Goal: Task Accomplishment & Management: Use online tool/utility

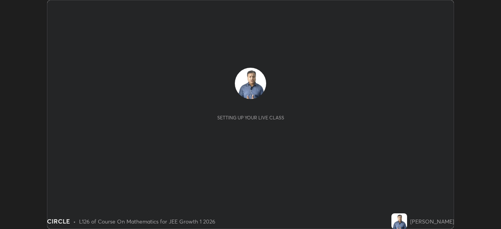
scroll to position [229, 500]
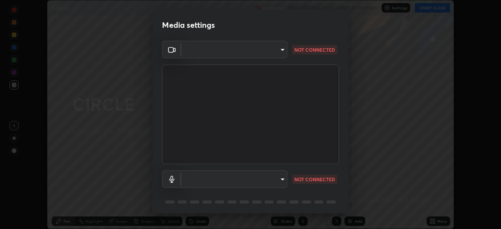
type input "b8f713a0fc2a4668ccd3874ce8ab2703f20e86d9f817921f365c1c4f78ca7a2c"
type input "communications"
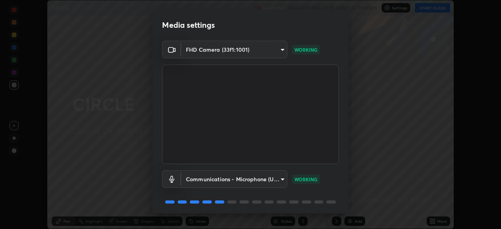
scroll to position [28, 0]
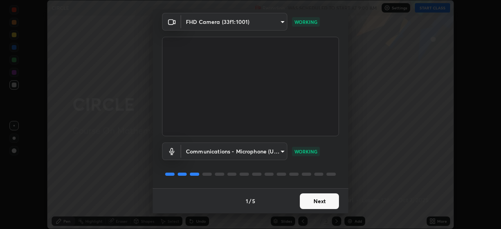
click at [316, 203] on button "Next" at bounding box center [319, 201] width 39 height 16
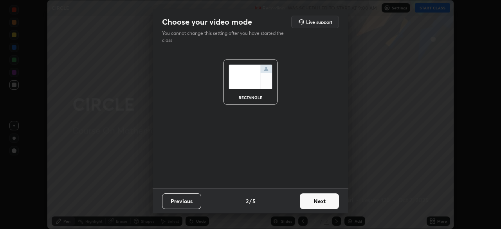
scroll to position [0, 0]
click at [318, 200] on button "Next" at bounding box center [319, 201] width 39 height 16
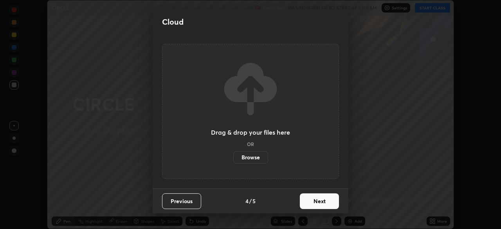
click at [319, 204] on button "Next" at bounding box center [319, 201] width 39 height 16
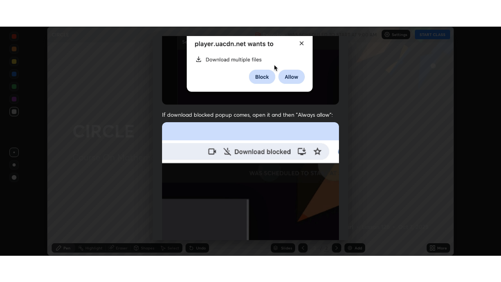
scroll to position [187, 0]
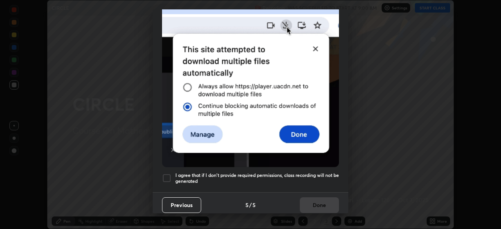
click at [255, 177] on h5 "I agree that if I don't provide required permissions, class recording will not …" at bounding box center [256, 178] width 163 height 12
click at [303, 199] on button "Done" at bounding box center [319, 205] width 39 height 16
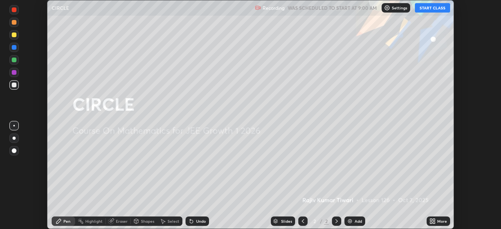
click at [431, 219] on icon at bounding box center [431, 220] width 2 height 2
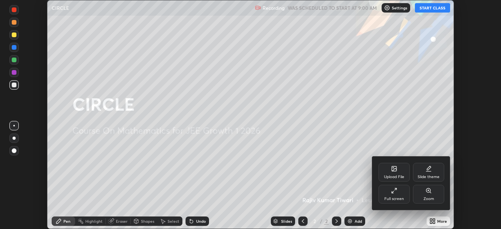
click at [390, 192] on div "Full screen" at bounding box center [393, 194] width 31 height 19
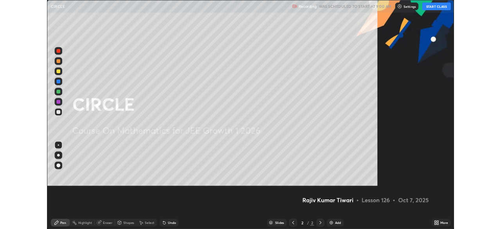
scroll to position [282, 501]
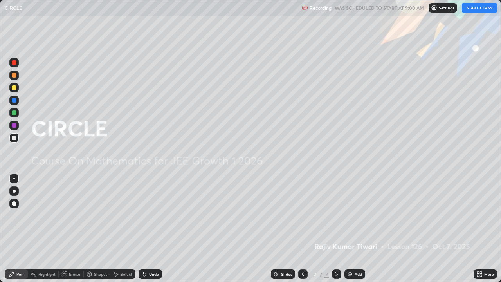
click at [478, 9] on button "START CLASS" at bounding box center [479, 7] width 35 height 9
click at [353, 228] on div "Add" at bounding box center [354, 273] width 21 height 9
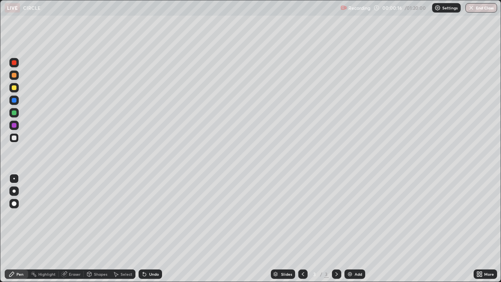
click at [159, 228] on div "Undo" at bounding box center [149, 273] width 23 height 9
click at [15, 88] on div at bounding box center [14, 87] width 5 height 5
click at [354, 228] on div "Add" at bounding box center [357, 274] width 7 height 4
click at [14, 138] on div at bounding box center [14, 137] width 5 height 5
click at [15, 138] on div at bounding box center [14, 137] width 5 height 5
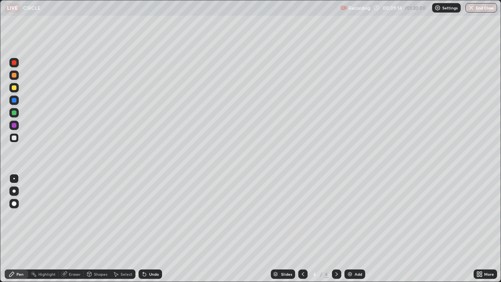
click at [355, 228] on div "Add" at bounding box center [357, 274] width 7 height 4
click at [14, 75] on div at bounding box center [14, 75] width 5 height 5
click at [16, 88] on div at bounding box center [14, 87] width 5 height 5
click at [18, 139] on div at bounding box center [13, 137] width 9 height 9
click at [150, 228] on div "Undo" at bounding box center [154, 274] width 10 height 4
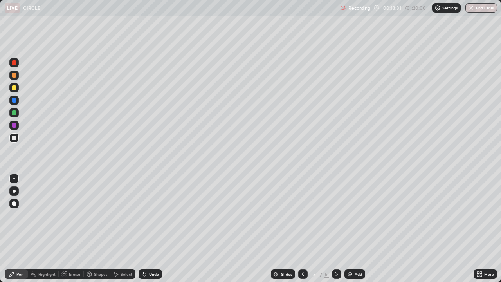
click at [152, 228] on div "Undo" at bounding box center [149, 273] width 23 height 9
click at [153, 228] on div "Undo" at bounding box center [149, 273] width 23 height 9
click at [156, 228] on div "Undo" at bounding box center [149, 273] width 23 height 9
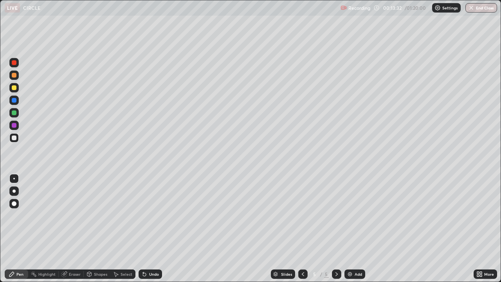
click at [156, 228] on div "Undo" at bounding box center [149, 273] width 23 height 9
click at [152, 228] on div "Undo" at bounding box center [154, 274] width 10 height 4
click at [354, 228] on div "Add" at bounding box center [357, 274] width 7 height 4
click at [14, 77] on div at bounding box center [14, 75] width 5 height 5
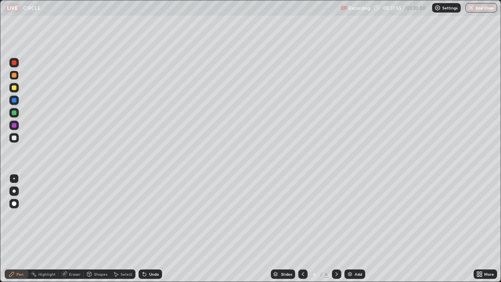
click at [302, 228] on icon at bounding box center [303, 274] width 2 height 4
click at [10, 88] on div at bounding box center [13, 87] width 9 height 9
click at [336, 228] on icon at bounding box center [336, 274] width 6 height 6
click at [14, 75] on div at bounding box center [14, 75] width 5 height 5
click at [17, 139] on div at bounding box center [13, 137] width 9 height 9
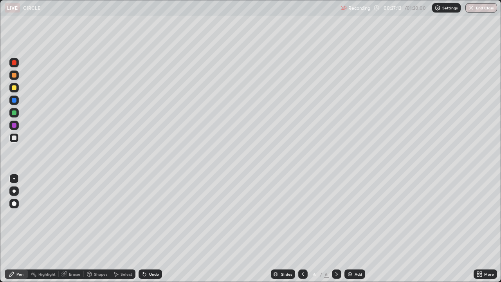
click at [354, 228] on div "Add" at bounding box center [357, 274] width 7 height 4
click at [15, 88] on div at bounding box center [14, 87] width 5 height 5
click at [16, 139] on div at bounding box center [14, 137] width 5 height 5
click at [354, 228] on div "Add" at bounding box center [354, 273] width 21 height 9
click at [13, 87] on div at bounding box center [14, 87] width 5 height 5
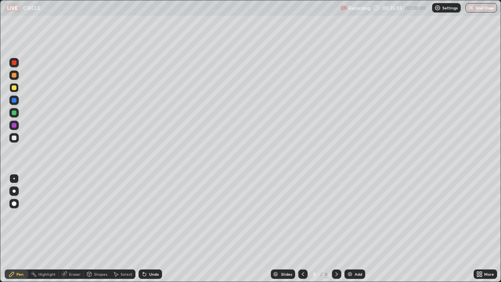
click at [17, 137] on div at bounding box center [13, 137] width 9 height 9
click at [16, 139] on div at bounding box center [14, 137] width 5 height 5
click at [353, 228] on div "Add" at bounding box center [354, 273] width 21 height 9
click at [13, 88] on div at bounding box center [14, 87] width 5 height 5
click at [74, 228] on div "Eraser" at bounding box center [75, 274] width 12 height 4
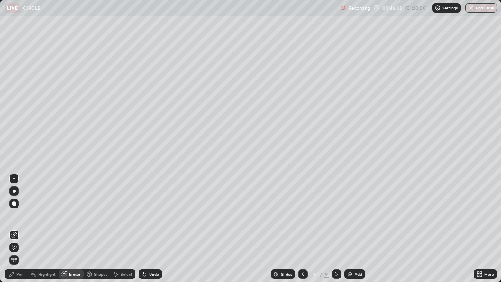
click at [19, 228] on div "Pen" at bounding box center [19, 274] width 7 height 4
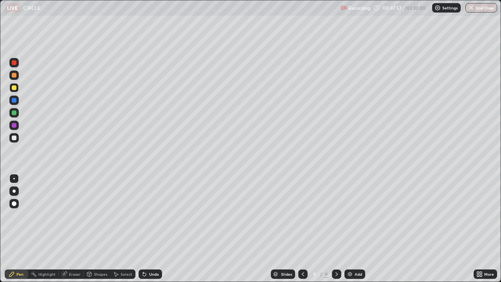
click at [16, 76] on div at bounding box center [14, 75] width 5 height 5
click at [17, 137] on div at bounding box center [13, 137] width 9 height 9
click at [352, 228] on div "Add" at bounding box center [354, 273] width 21 height 9
click at [15, 89] on div at bounding box center [14, 87] width 5 height 5
click at [149, 228] on div "Undo" at bounding box center [154, 274] width 10 height 4
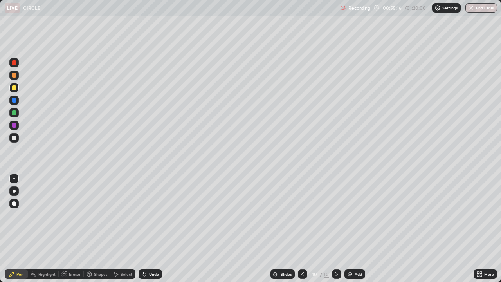
click at [153, 228] on div "Undo" at bounding box center [149, 273] width 23 height 9
click at [153, 228] on div "Undo" at bounding box center [154, 274] width 10 height 4
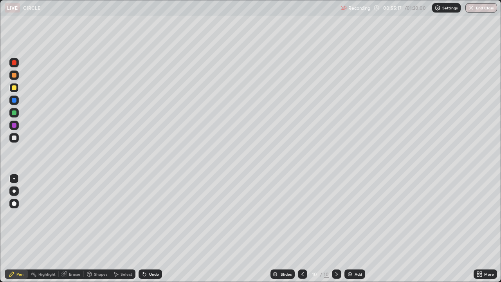
click at [153, 228] on div "Undo" at bounding box center [154, 274] width 10 height 4
click at [151, 228] on div "Undo" at bounding box center [154, 274] width 10 height 4
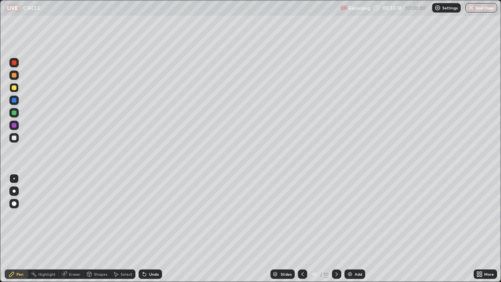
click at [150, 228] on div "Undo" at bounding box center [154, 274] width 10 height 4
click at [149, 228] on div "Undo" at bounding box center [154, 274] width 10 height 4
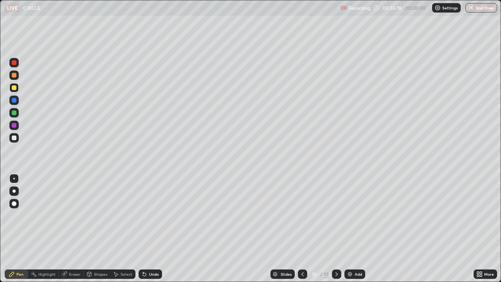
click at [149, 228] on div "Undo" at bounding box center [154, 274] width 10 height 4
click at [150, 228] on div "Undo" at bounding box center [154, 274] width 10 height 4
click at [149, 228] on div "Undo" at bounding box center [154, 274] width 10 height 4
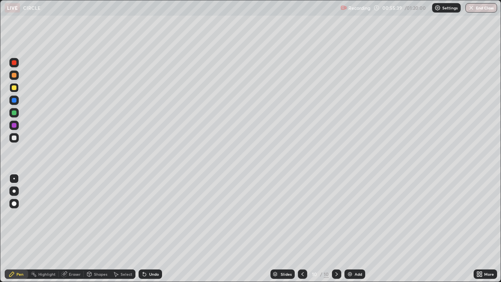
click at [92, 228] on icon at bounding box center [89, 274] width 6 height 6
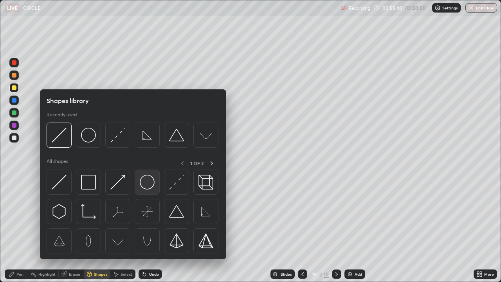
click at [142, 183] on img at bounding box center [147, 181] width 15 height 15
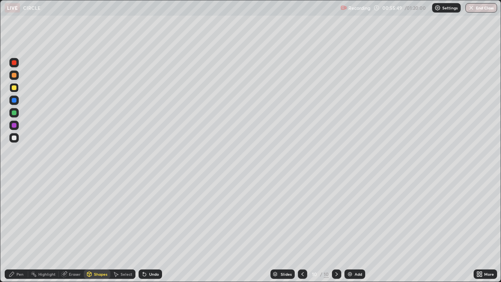
click at [101, 228] on div "Shapes" at bounding box center [100, 274] width 13 height 4
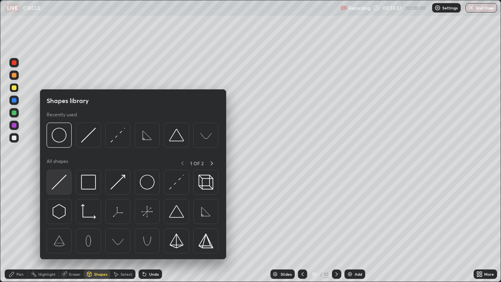
click at [53, 187] on img at bounding box center [59, 181] width 15 height 15
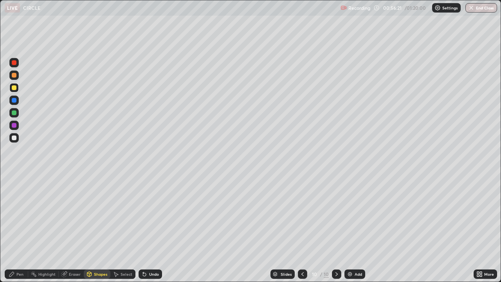
click at [15, 228] on div "Pen" at bounding box center [16, 273] width 23 height 9
click at [13, 75] on div at bounding box center [14, 75] width 5 height 5
click at [149, 228] on div "Undo" at bounding box center [154, 274] width 10 height 4
click at [153, 228] on div "Undo" at bounding box center [149, 273] width 23 height 9
click at [358, 228] on div "Add" at bounding box center [354, 273] width 21 height 9
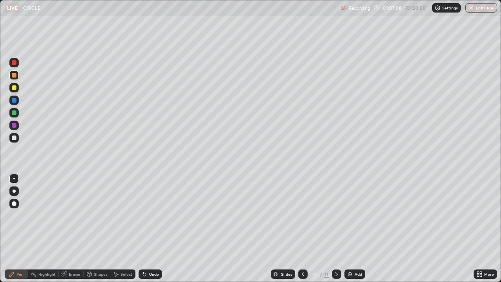
click at [14, 75] on div at bounding box center [14, 75] width 5 height 5
click at [154, 228] on div "Undo" at bounding box center [154, 274] width 10 height 4
click at [155, 228] on div "Undo" at bounding box center [149, 273] width 23 height 9
click at [157, 228] on div "Undo" at bounding box center [149, 273] width 23 height 9
click at [157, 228] on div "Undo" at bounding box center [154, 274] width 10 height 4
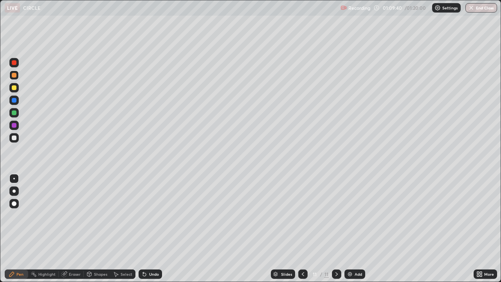
click at [16, 138] on div at bounding box center [14, 137] width 5 height 5
click at [14, 88] on div at bounding box center [14, 87] width 5 height 5
click at [75, 228] on div "Eraser" at bounding box center [75, 274] width 12 height 4
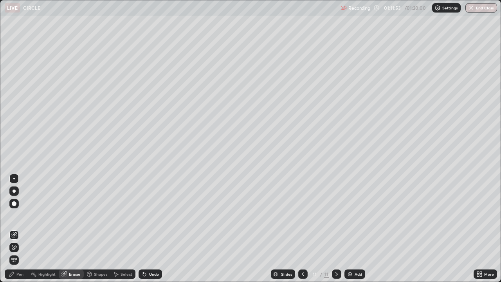
click at [18, 228] on div "Pen" at bounding box center [19, 274] width 7 height 4
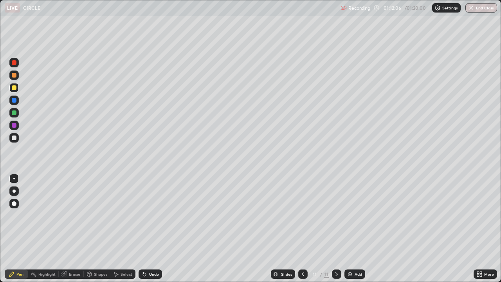
click at [14, 138] on div at bounding box center [14, 137] width 5 height 5
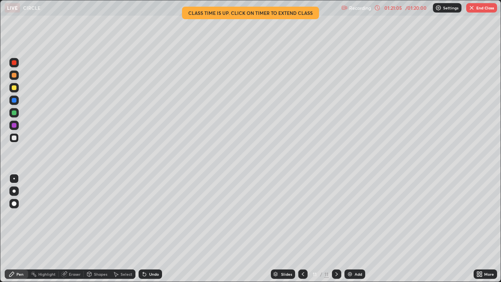
click at [482, 9] on button "End Class" at bounding box center [481, 7] width 31 height 9
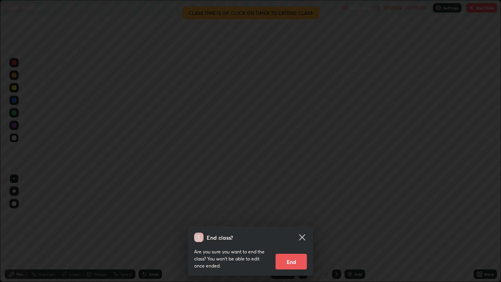
click at [297, 228] on button "End" at bounding box center [290, 261] width 31 height 16
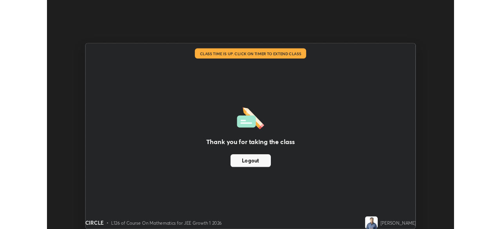
scroll to position [38885, 38613]
